Goal: Find specific page/section: Find specific page/section

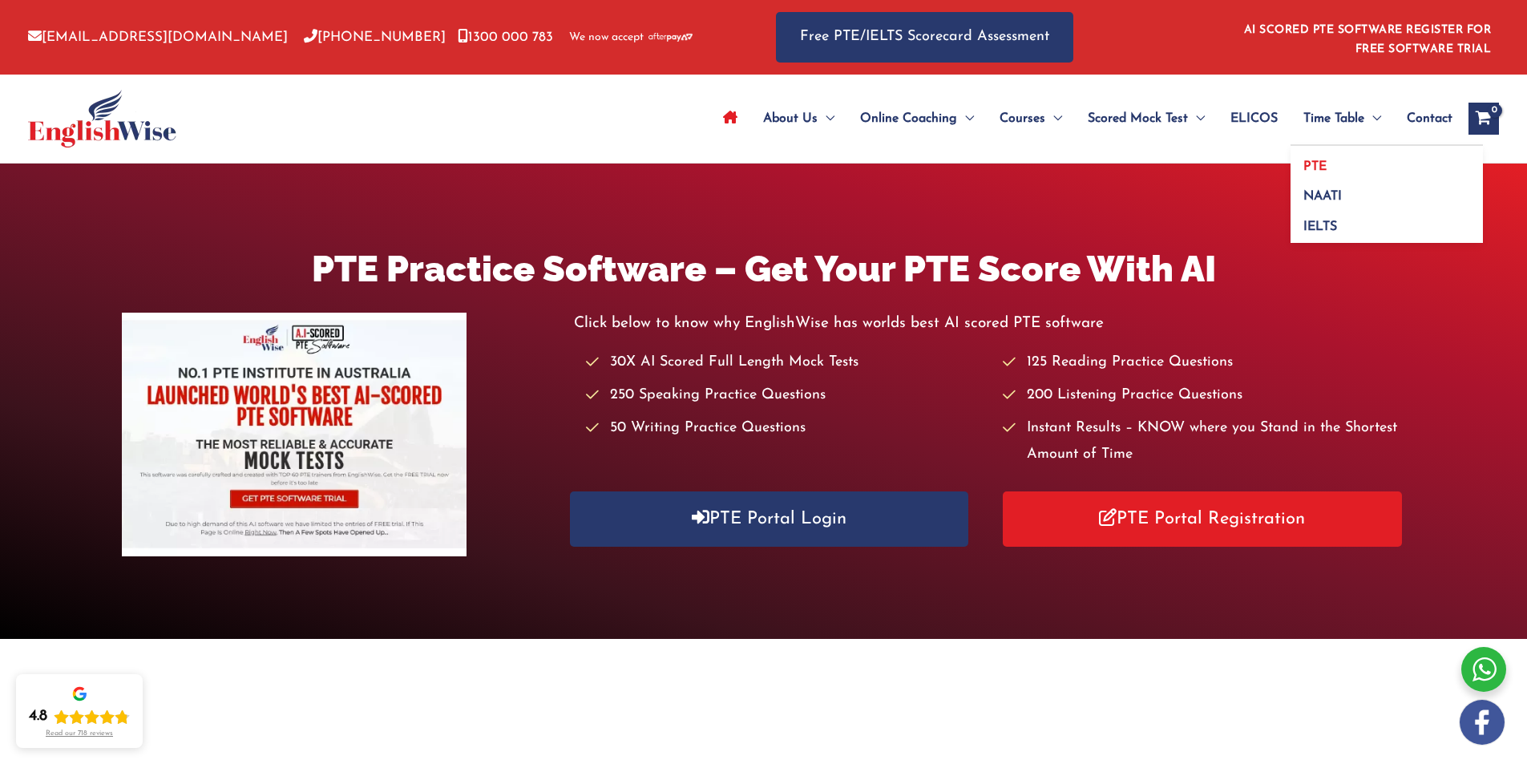
click at [1331, 161] on link "PTE" at bounding box center [1387, 161] width 192 height 30
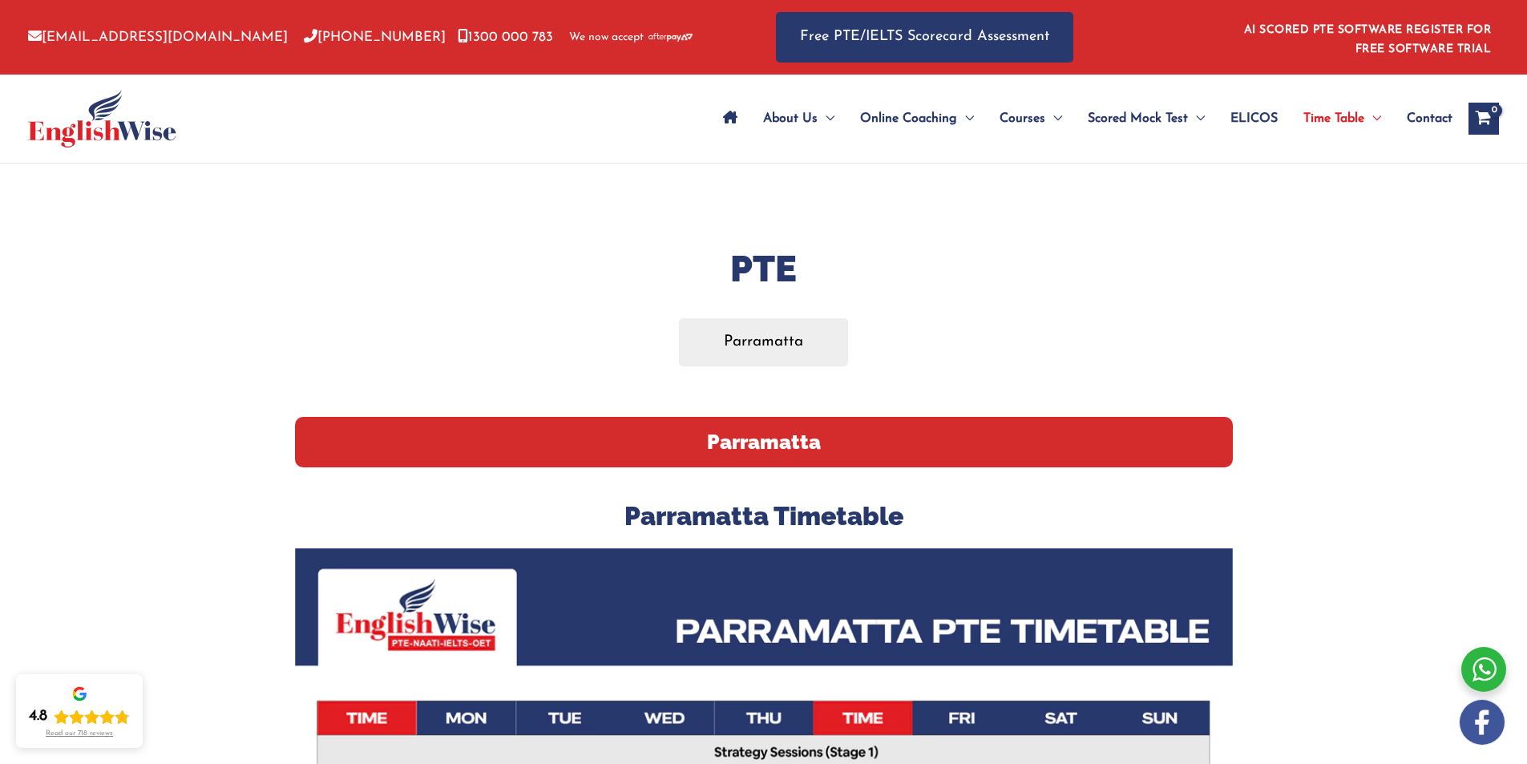
click at [727, 119] on icon "Site Navigation: Main Menu" at bounding box center [730, 117] width 14 height 13
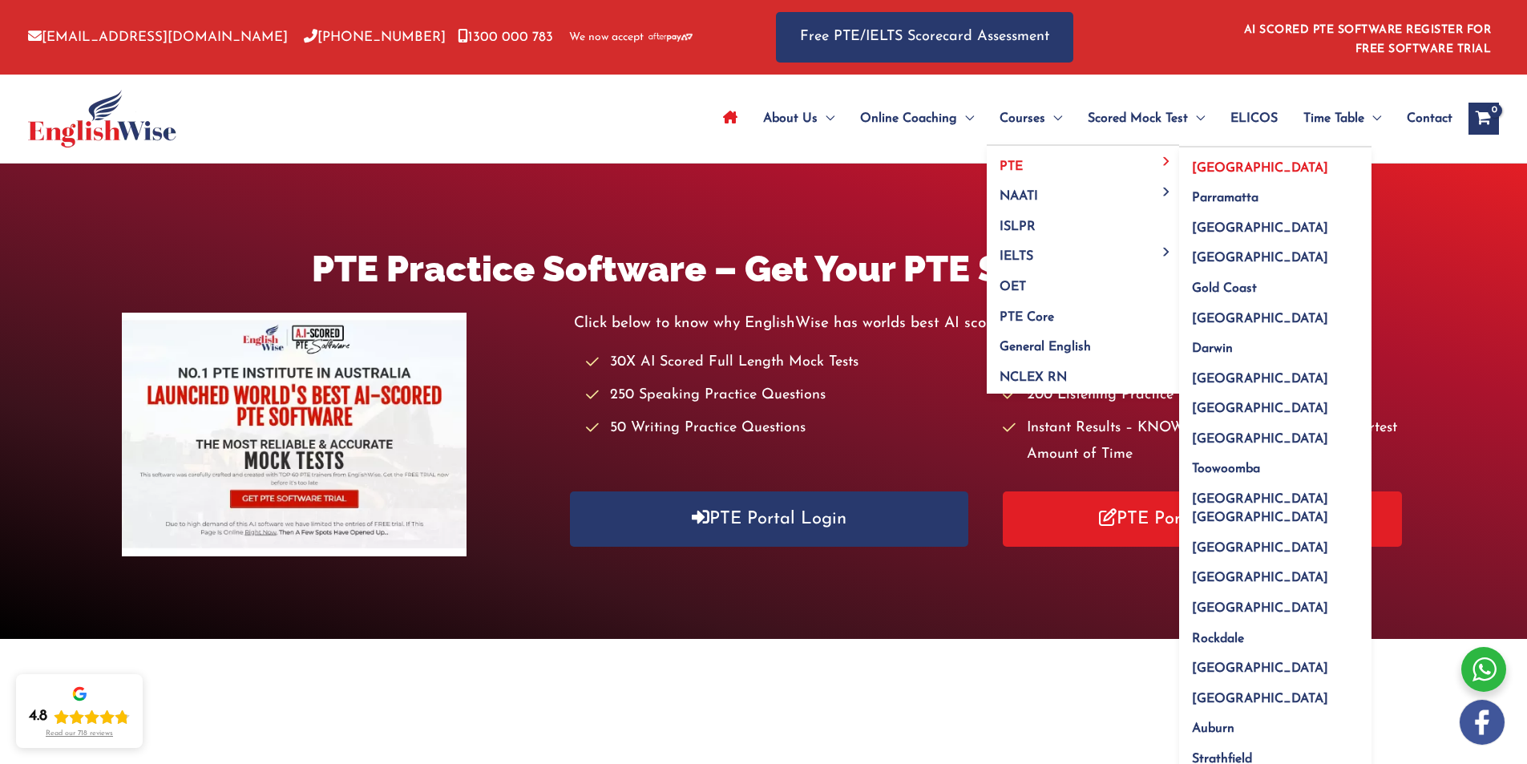
click at [1203, 167] on span "[GEOGRAPHIC_DATA]" at bounding box center [1260, 168] width 136 height 13
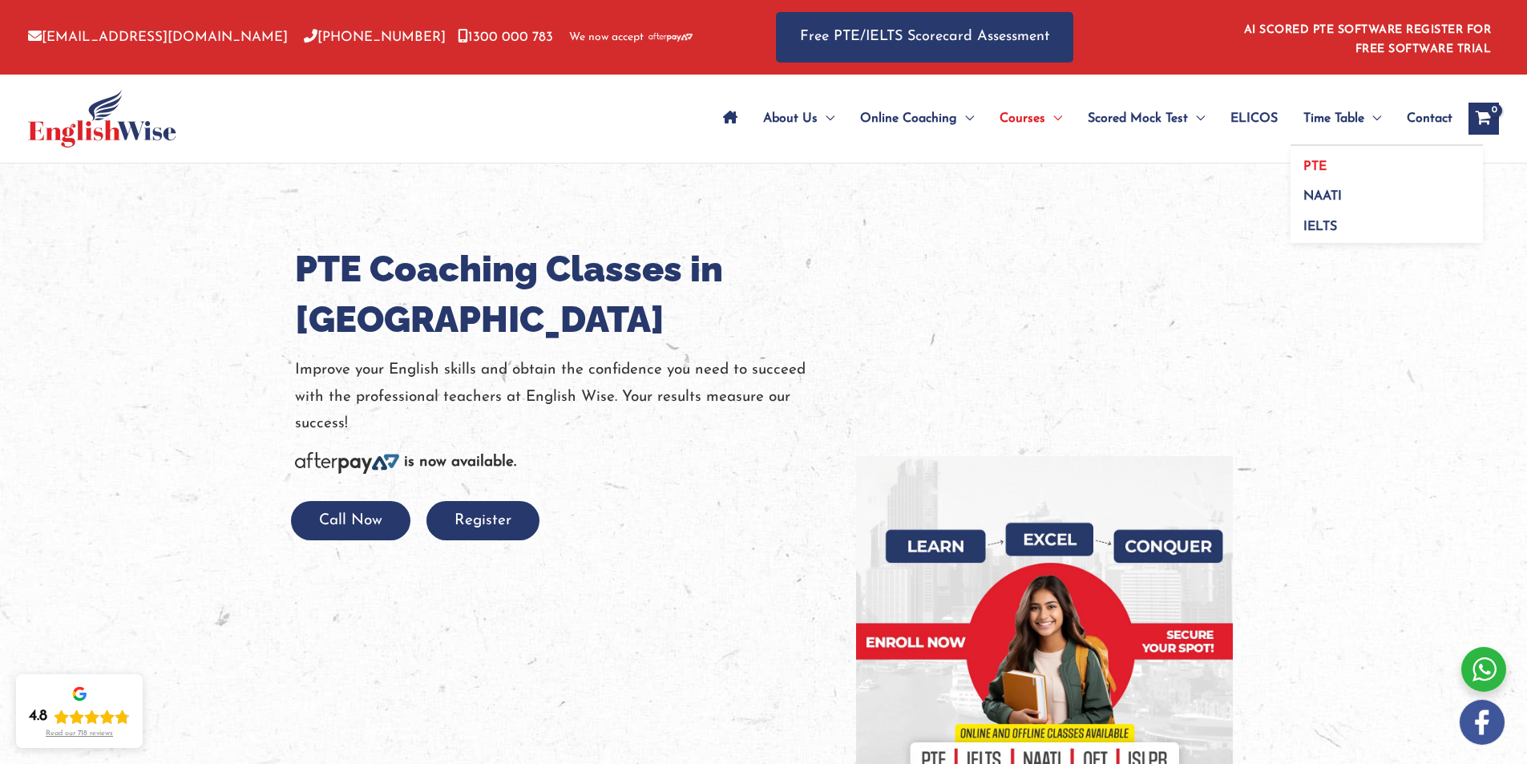
click at [1316, 164] on span "PTE" at bounding box center [1314, 166] width 23 height 13
